Goal: Book appointment/travel/reservation

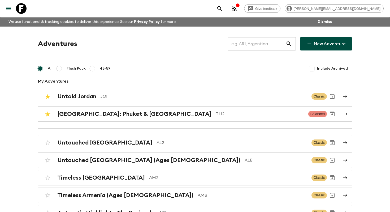
click at [138, 50] on div "Adventures ​ New Adventure" at bounding box center [195, 43] width 314 height 13
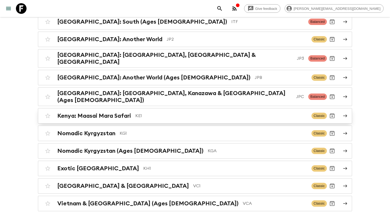
click at [112, 108] on link "Kenya: Maasai Mara Safari KE1 Classic" at bounding box center [195, 115] width 314 height 15
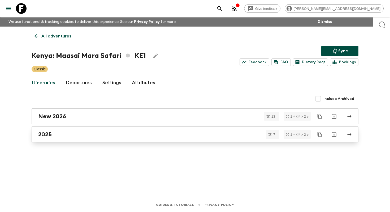
click at [47, 137] on h2 "2025" at bounding box center [45, 134] width 14 height 7
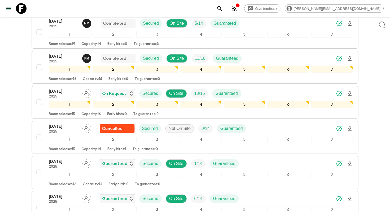
scroll to position [160, 0]
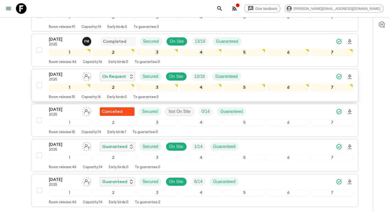
click at [62, 71] on p "23 Nov 2025" at bounding box center [63, 74] width 29 height 6
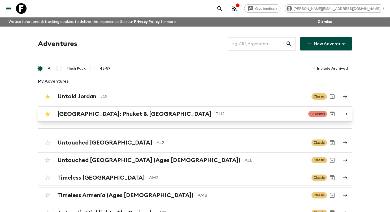
click at [190, 119] on div "[GEOGRAPHIC_DATA]: Phuket & Andaman Coast TH2 Balanced" at bounding box center [184, 113] width 284 height 11
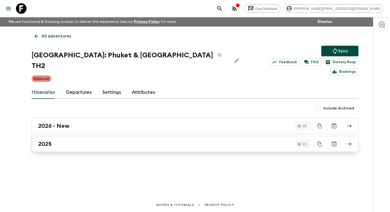
click at [74, 140] on div "2025" at bounding box center [189, 143] width 303 height 7
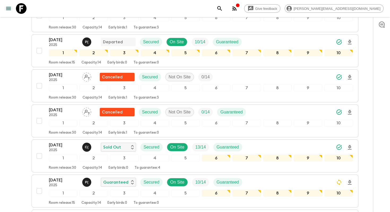
scroll to position [173, 0]
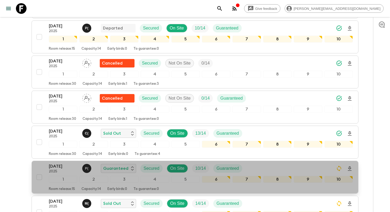
click at [62, 163] on p "[DATE]" at bounding box center [63, 166] width 29 height 6
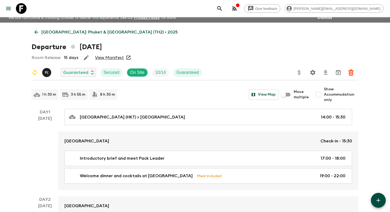
scroll to position [5, 0]
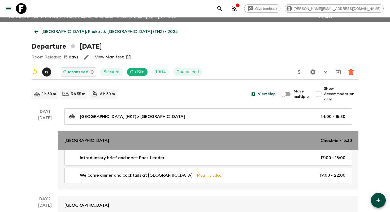
click at [96, 140] on p "[GEOGRAPHIC_DATA]" at bounding box center [86, 140] width 45 height 6
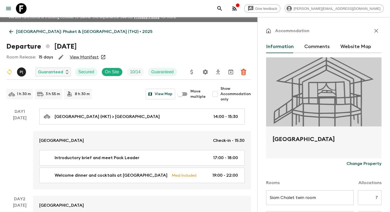
click at [289, 137] on h2 "[GEOGRAPHIC_DATA]" at bounding box center [323, 143] width 103 height 17
copy form "[GEOGRAPHIC_DATA] Change Property"
